Goal: Task Accomplishment & Management: Complete application form

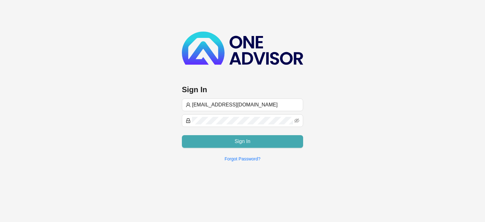
type input "[EMAIL_ADDRESS][DOMAIN_NAME]"
click at [276, 140] on button "Sign In" at bounding box center [242, 141] width 121 height 13
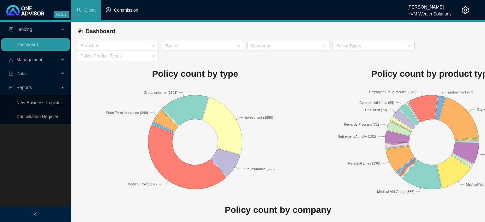
click at [118, 11] on span "Commission" at bounding box center [126, 10] width 24 height 5
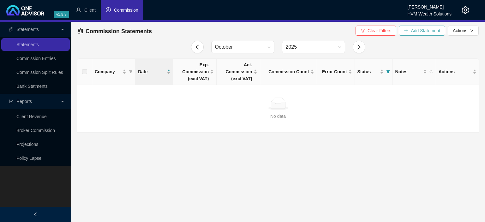
click at [413, 31] on span "Add Statement" at bounding box center [425, 30] width 29 height 7
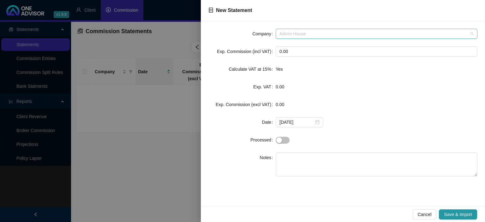
click at [298, 34] on span "Admin House" at bounding box center [377, 33] width 194 height 9
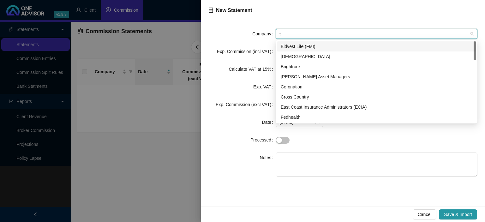
type input "th"
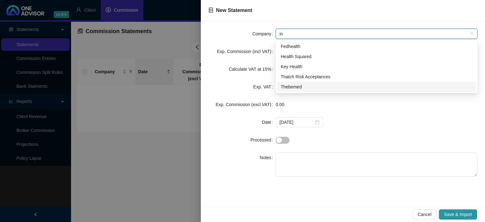
click at [296, 84] on div "Thebemed" at bounding box center [377, 86] width 192 height 7
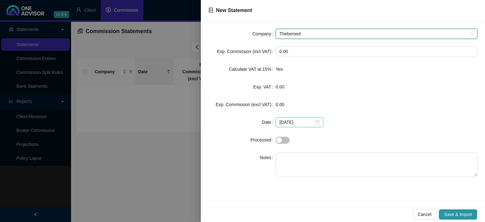
click at [315, 126] on div "[DATE]" at bounding box center [300, 122] width 40 height 7
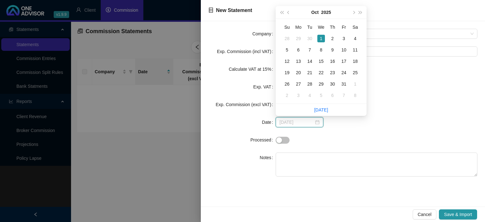
type input "[DATE]"
click at [148, 144] on div at bounding box center [242, 111] width 485 height 222
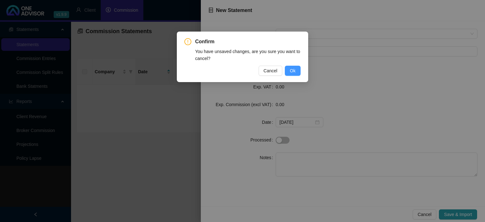
click at [291, 71] on span "Ok" at bounding box center [293, 70] width 6 height 7
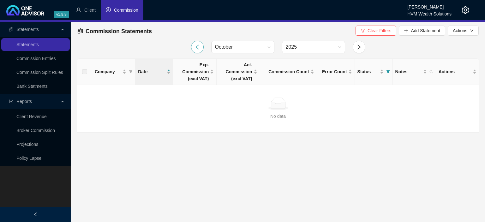
click at [194, 46] on button "button" at bounding box center [197, 47] width 13 height 13
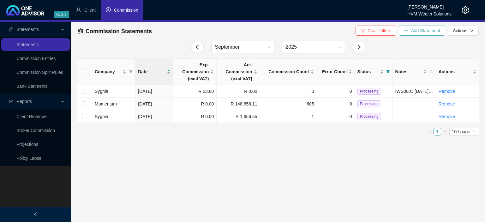
click at [412, 32] on span "Add Statement" at bounding box center [425, 30] width 29 height 7
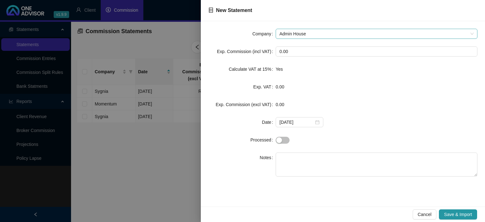
click at [316, 35] on span "Admin House" at bounding box center [377, 33] width 194 height 9
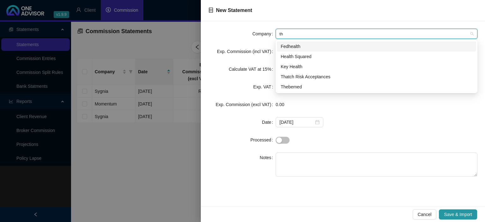
type input "the"
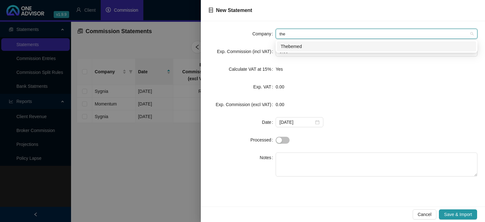
click at [301, 43] on div "Thebemed" at bounding box center [377, 46] width 192 height 7
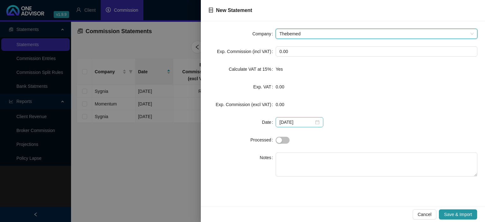
click at [314, 122] on div "[DATE]" at bounding box center [300, 122] width 40 height 7
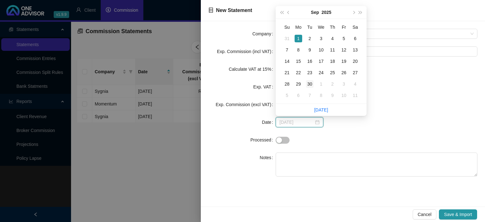
type input "[DATE]"
click at [313, 83] on div "30" at bounding box center [310, 84] width 8 height 8
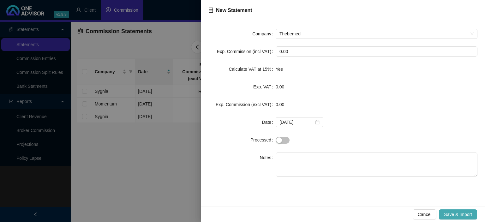
click at [457, 215] on span "Save & Import" at bounding box center [458, 214] width 28 height 7
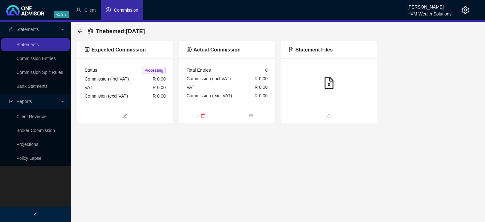
click at [311, 106] on div at bounding box center [329, 83] width 96 height 50
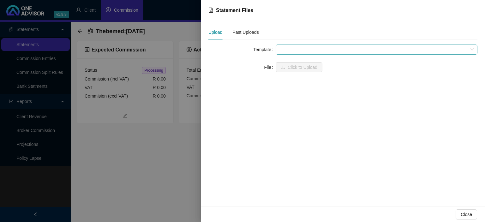
click at [300, 51] on span at bounding box center [377, 49] width 194 height 9
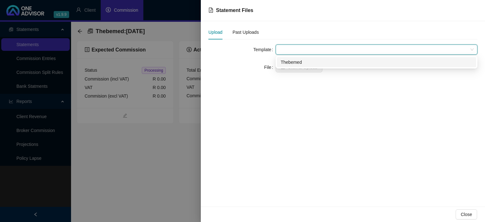
click at [299, 62] on div "Thebemed" at bounding box center [377, 62] width 192 height 7
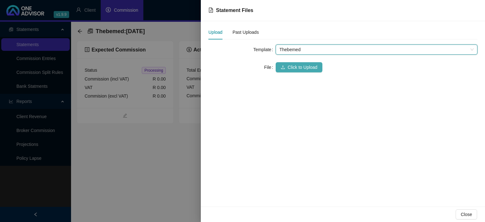
click at [296, 69] on span "Click to Upload" at bounding box center [303, 67] width 30 height 7
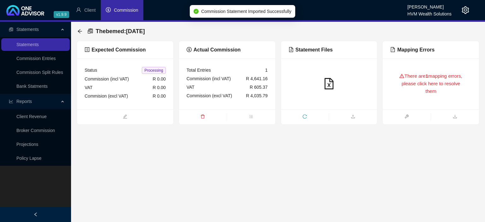
click at [405, 93] on div "There are 1 mapping errors, please click here to resolve them" at bounding box center [430, 84] width 81 height 36
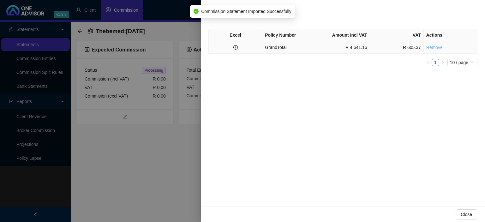
click at [437, 48] on link "Remove" at bounding box center [435, 47] width 16 height 5
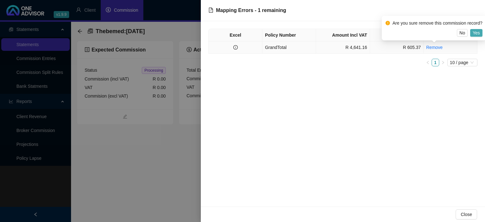
click at [471, 34] on button "Yes" at bounding box center [476, 33] width 12 height 8
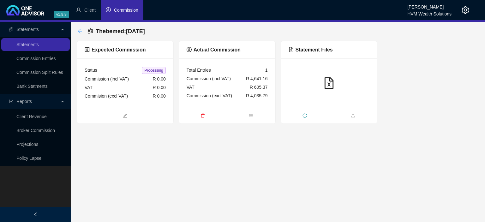
click at [78, 32] on icon "arrow-left" at bounding box center [79, 31] width 5 height 5
